Goal: Check status

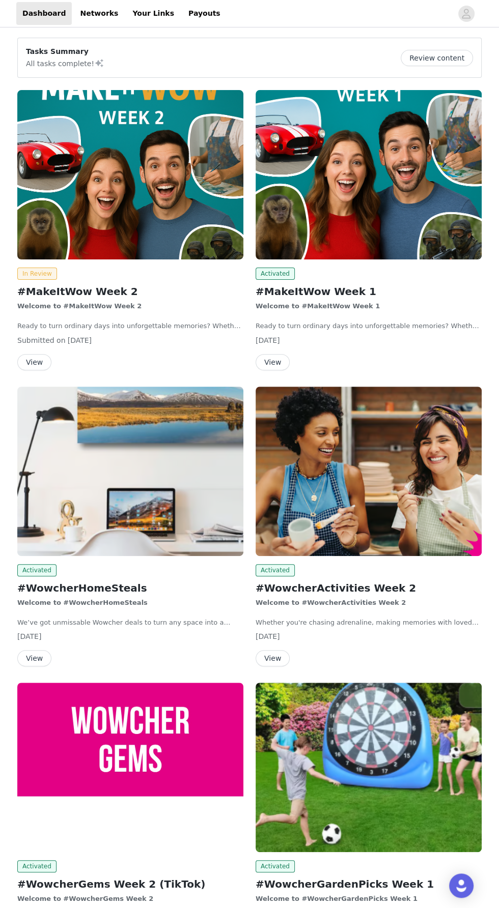
click at [265, 356] on button "View" at bounding box center [272, 362] width 34 height 16
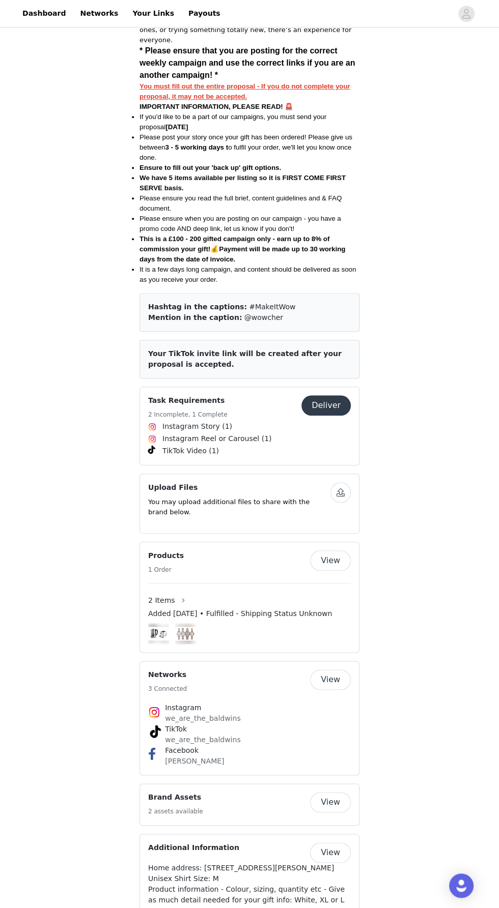
scroll to position [405, 0]
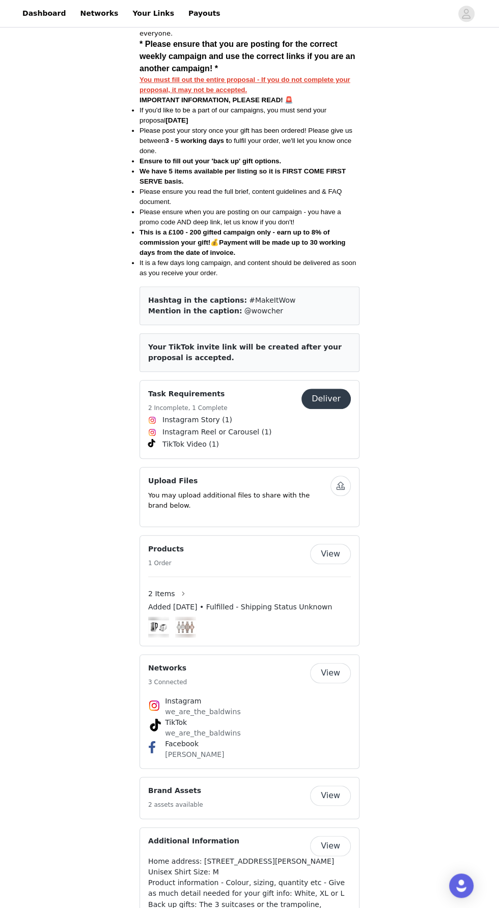
click at [206, 602] on span "Added [DATE] • Fulfilled - Shipping Status Unknown" at bounding box center [240, 607] width 184 height 11
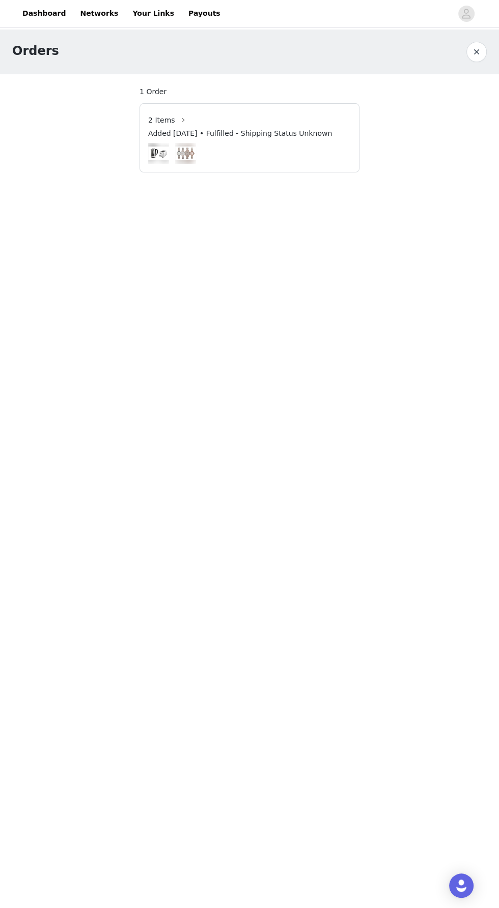
click at [163, 82] on section "1 Order 2 Items Added [DATE] • Fulfilled - Shipping Status Unknown" at bounding box center [249, 129] width 244 height 110
click at [153, 85] on section "1 Order 2 Items Added [DATE] • Fulfilled - Shipping Status Unknown" at bounding box center [249, 129] width 244 height 110
click at [471, 50] on button "button" at bounding box center [476, 52] width 20 height 20
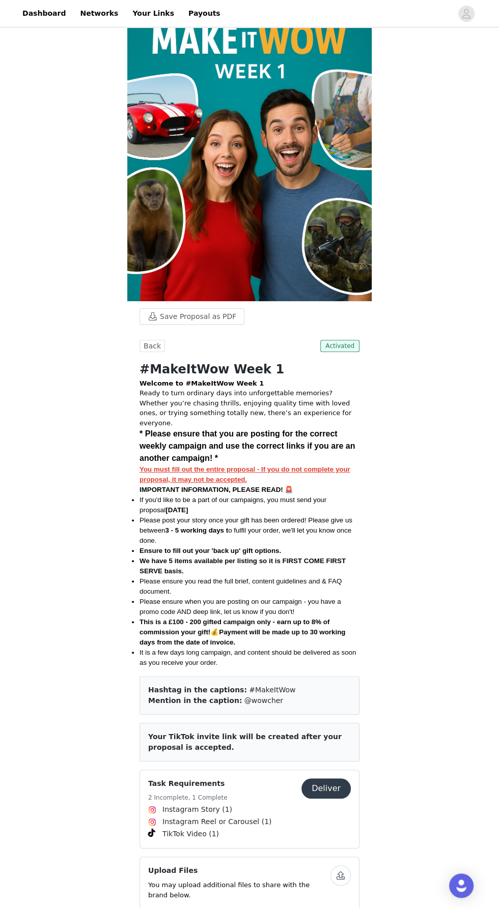
scroll to position [22, 0]
